Goal: Task Accomplishment & Management: Use online tool/utility

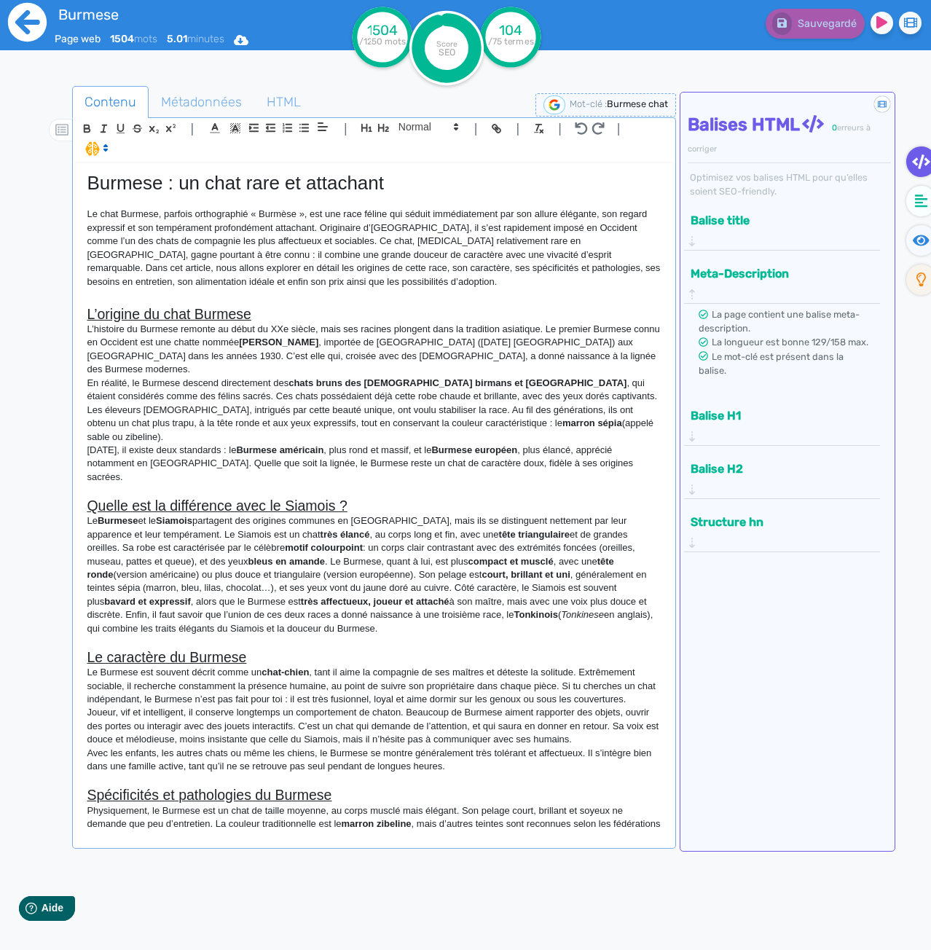
click at [27, 27] on icon at bounding box center [27, 22] width 39 height 39
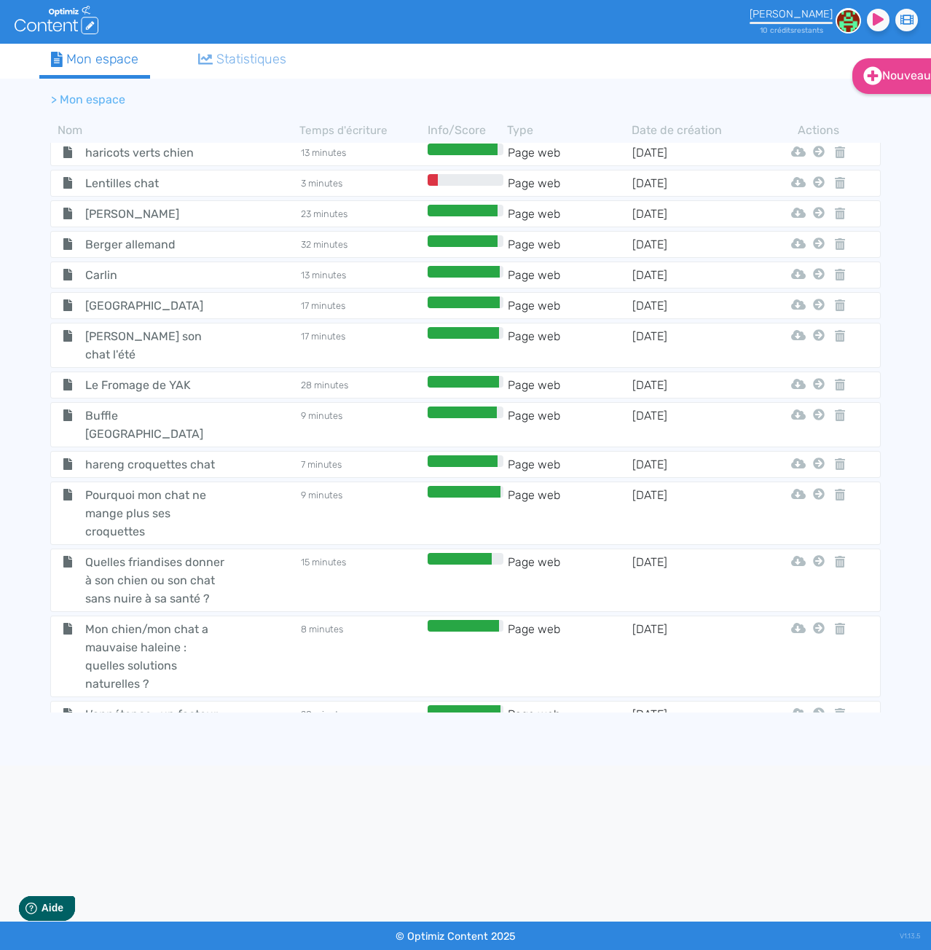
scroll to position [4985, 0]
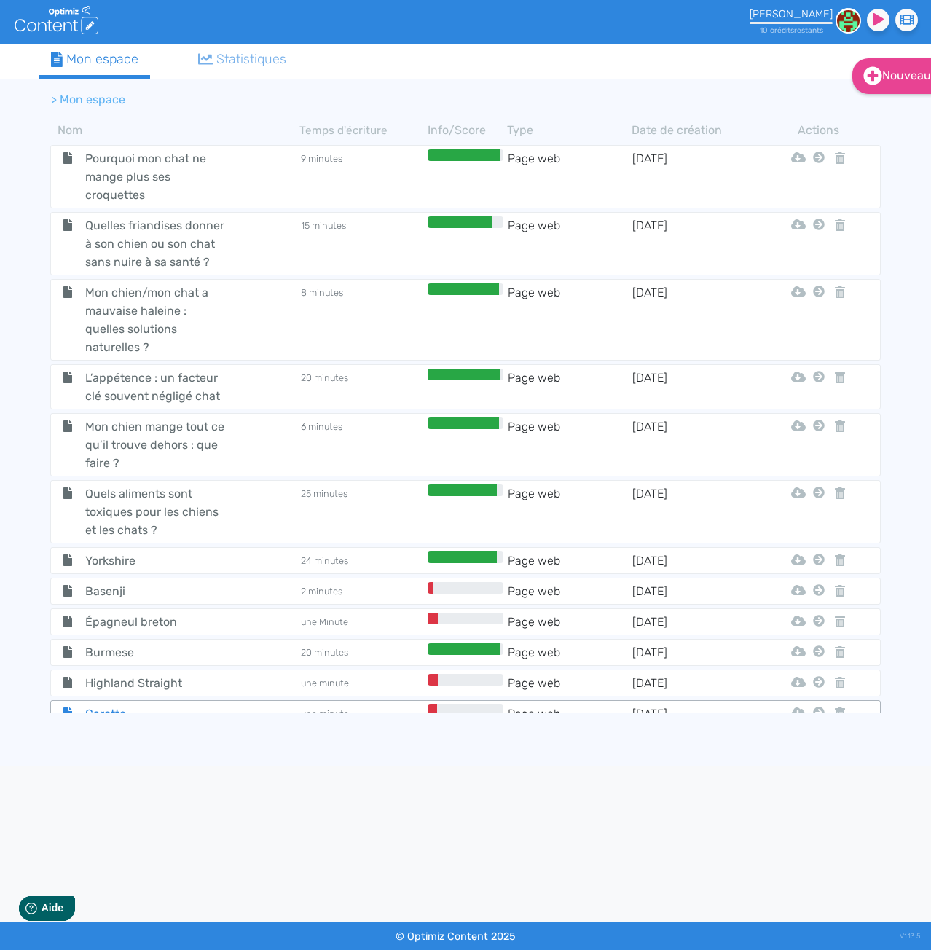
click at [282, 705] on div "Carotte" at bounding box center [175, 714] width 246 height 18
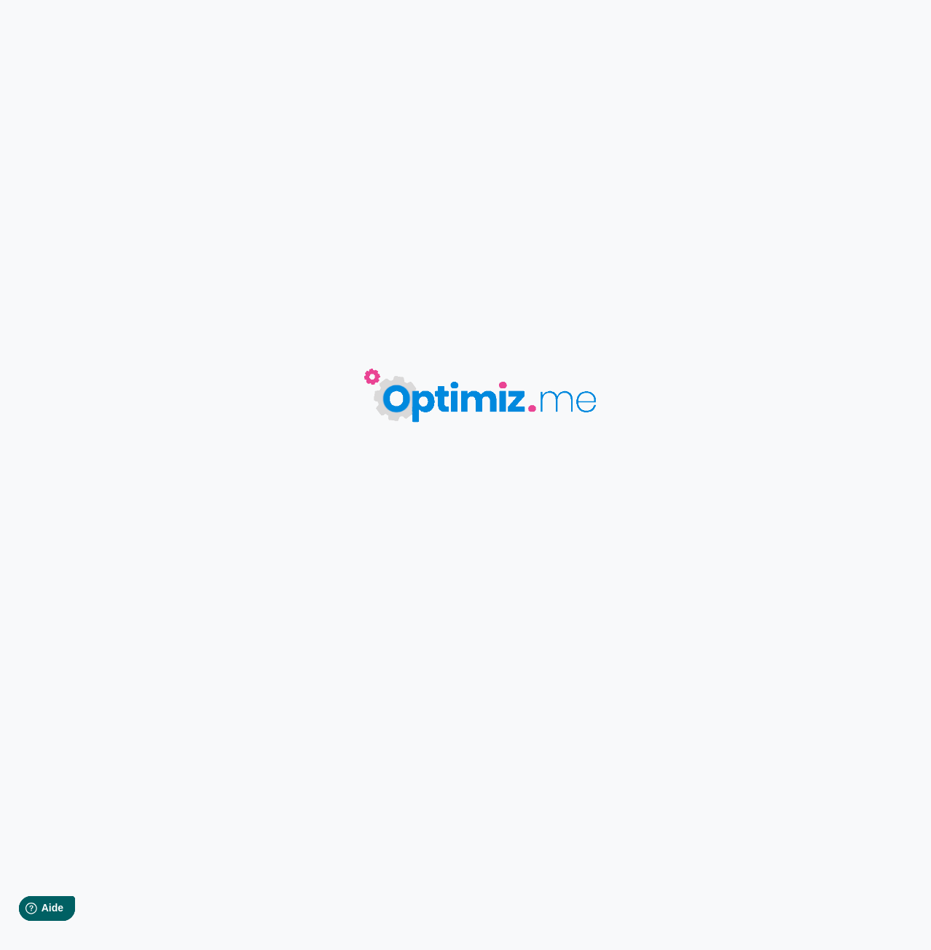
type input "Carotte"
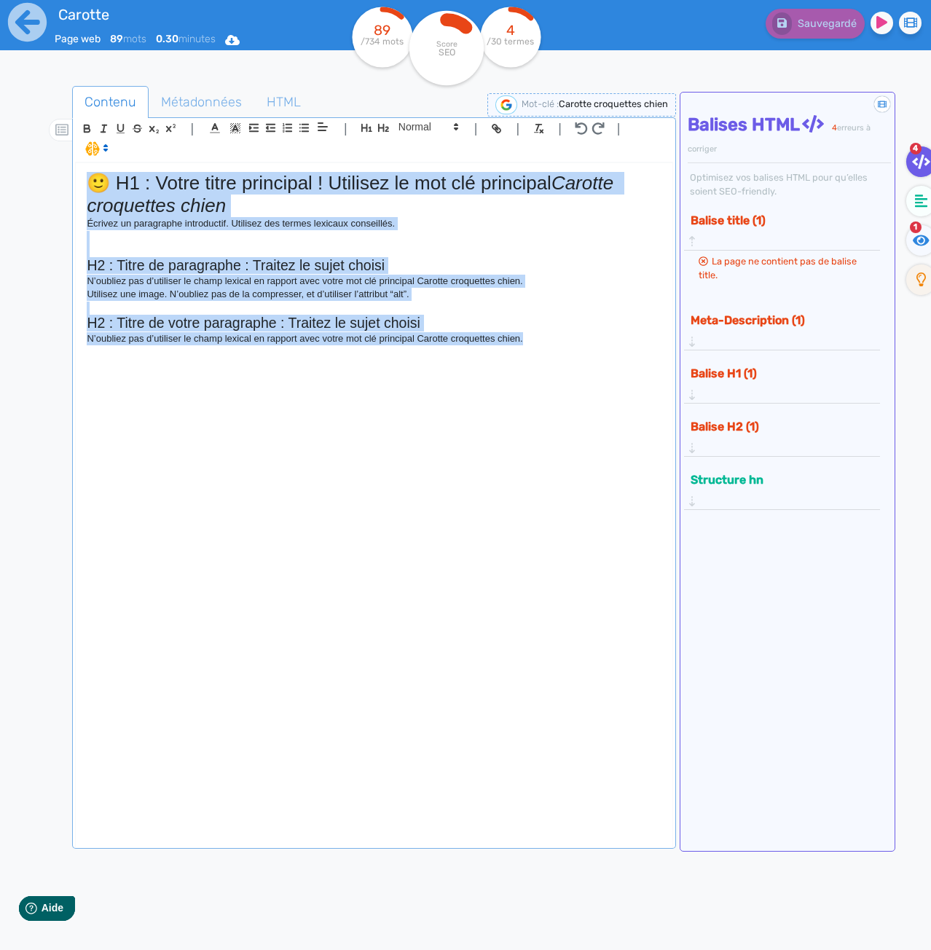
drag, startPoint x: 579, startPoint y: 422, endPoint x: 42, endPoint y: 115, distance: 618.5
click at [42, 115] on div "Contenu Métadonnées HTML | | H3 H4 H5 H6 Normal | | | | 🙂 H1 : Votre titre prin…" at bounding box center [483, 556] width 896 height 971
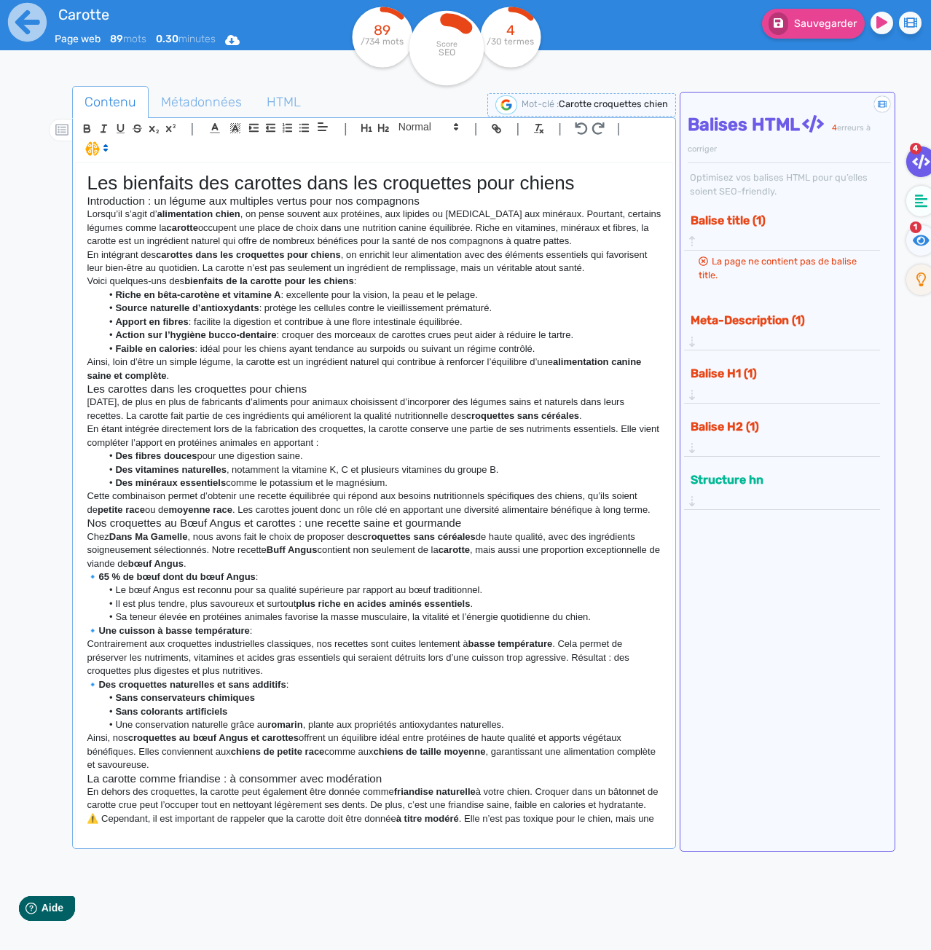
click at [214, 376] on p "Ainsi, loin d’être un simple légume, la carotte est un ingrédient naturel qui c…" at bounding box center [374, 369] width 575 height 27
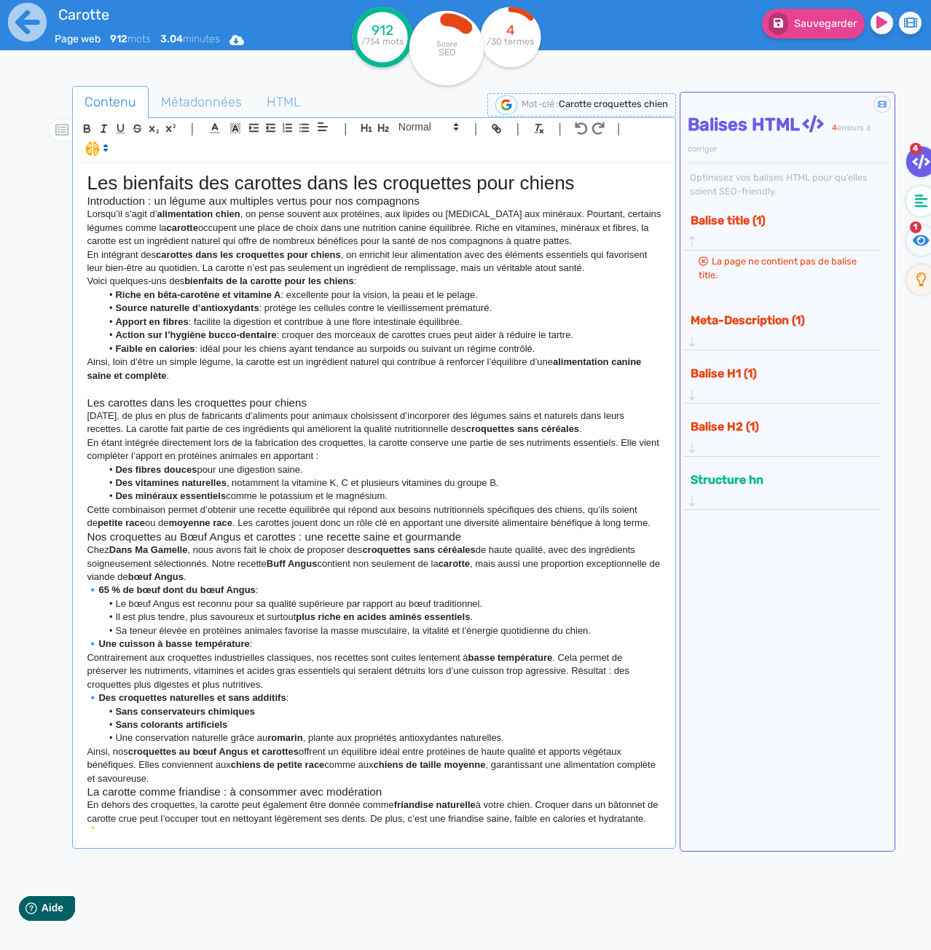
click at [652, 521] on div "Les bienfaits des carottes dans les croquettes pour chiens Introduction : un lé…" at bounding box center [374, 495] width 597 height 665
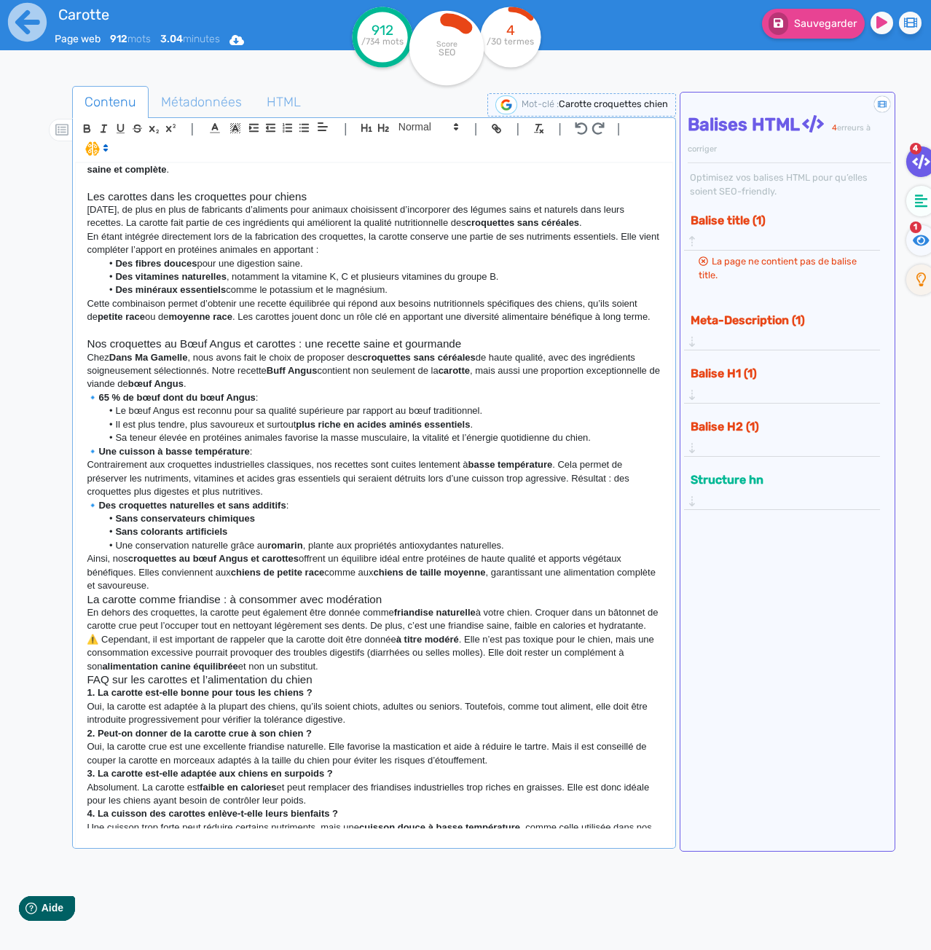
scroll to position [219, 0]
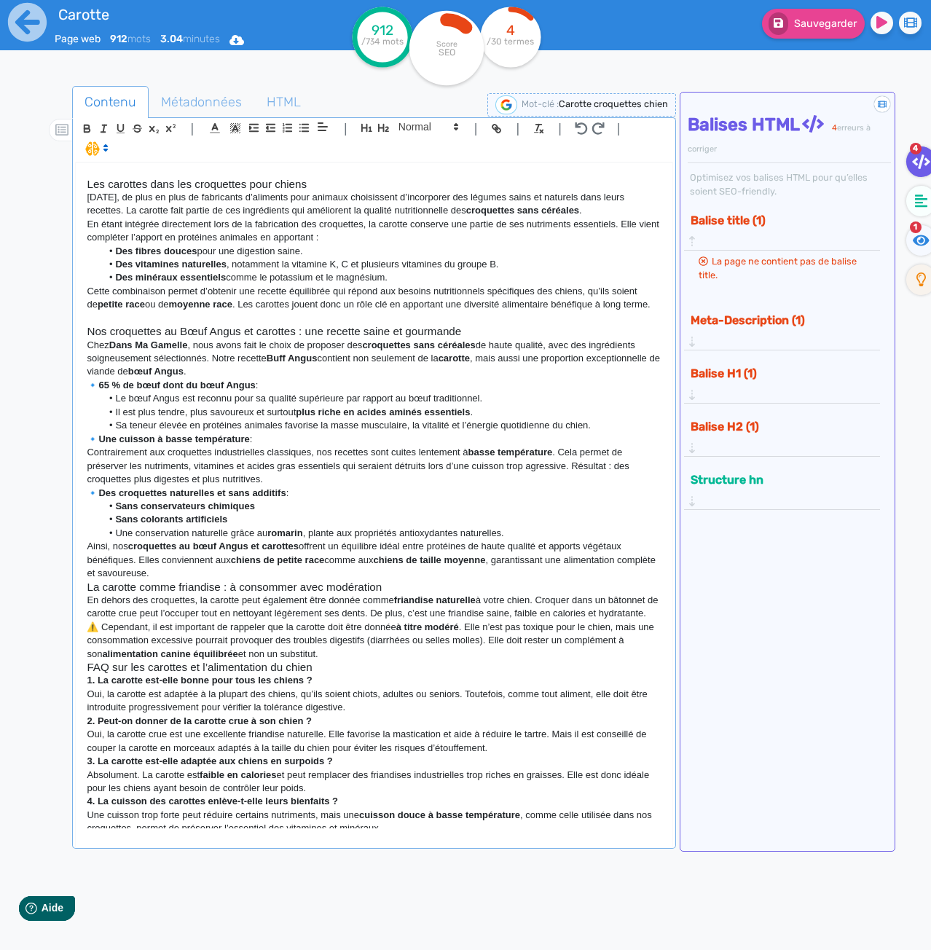
click at [151, 621] on p "En dehors des croquettes, la carotte peut également être donnée comme friandise…" at bounding box center [374, 607] width 575 height 27
click at [332, 661] on p "⚠️ Cependant, il est important de rappeler que la carotte doit être donnée à ti…" at bounding box center [374, 641] width 575 height 40
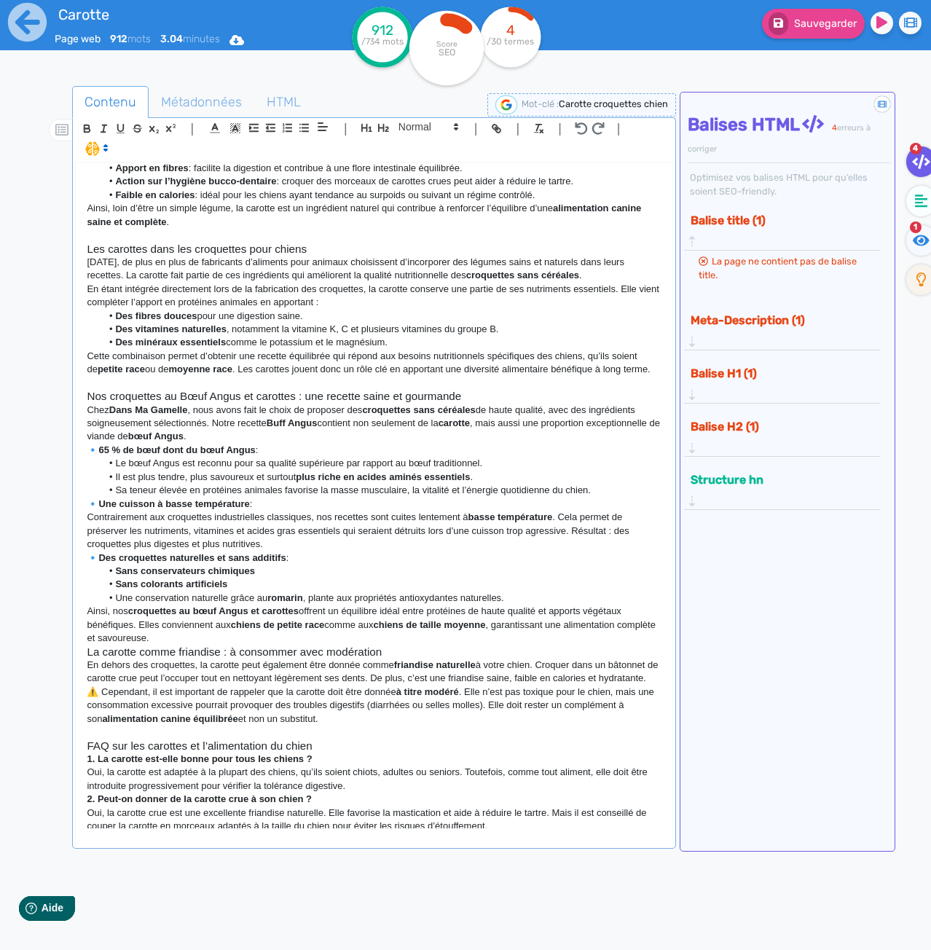
scroll to position [0, 0]
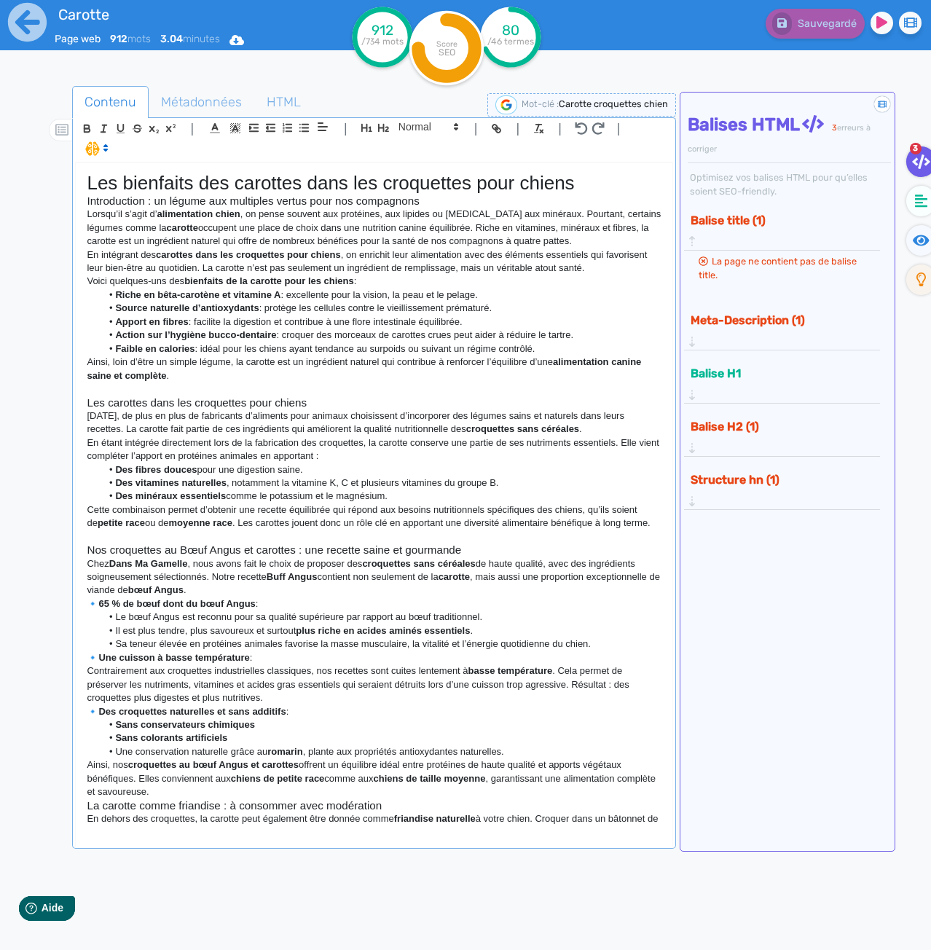
click at [314, 74] on div "Contenu Métadonnées HTML | | H3 H4 H5 H6 Normal | | | | Les bienfaits des carot…" at bounding box center [483, 556] width 896 height 971
